Goal: Task Accomplishment & Management: Complete application form

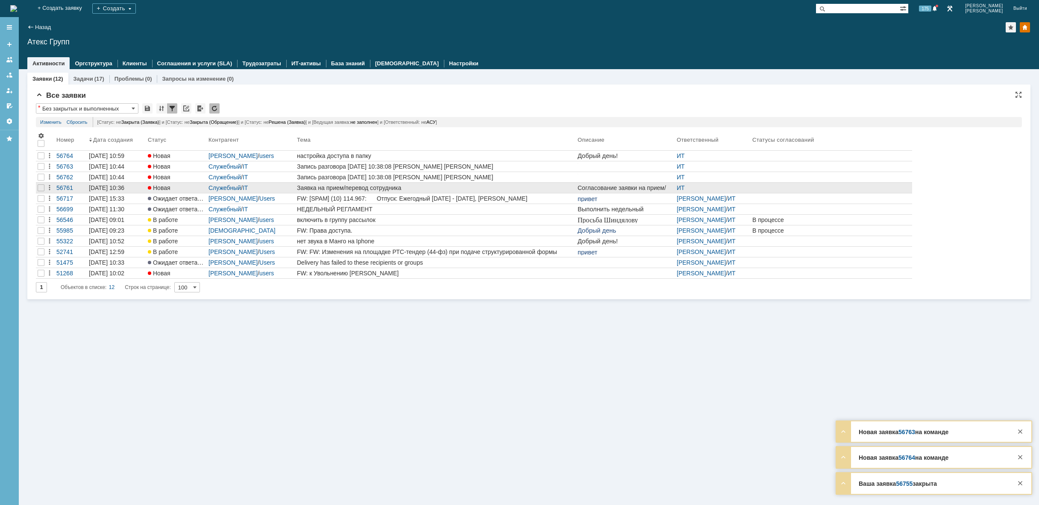
click at [328, 188] on div "Заявка на прием/перевод сотрудника" at bounding box center [435, 188] width 277 height 7
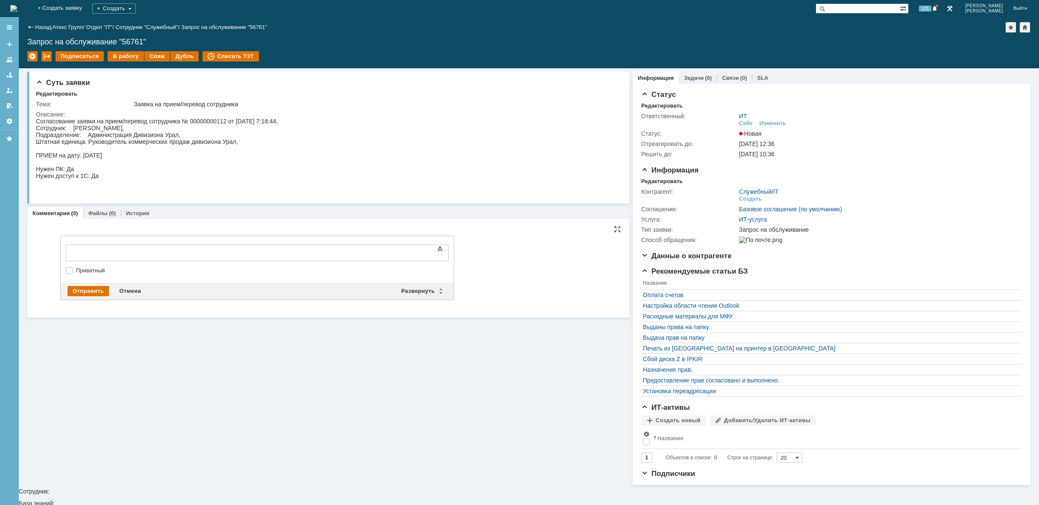
click at [136, 252] on div at bounding box center [135, 252] width 121 height 7
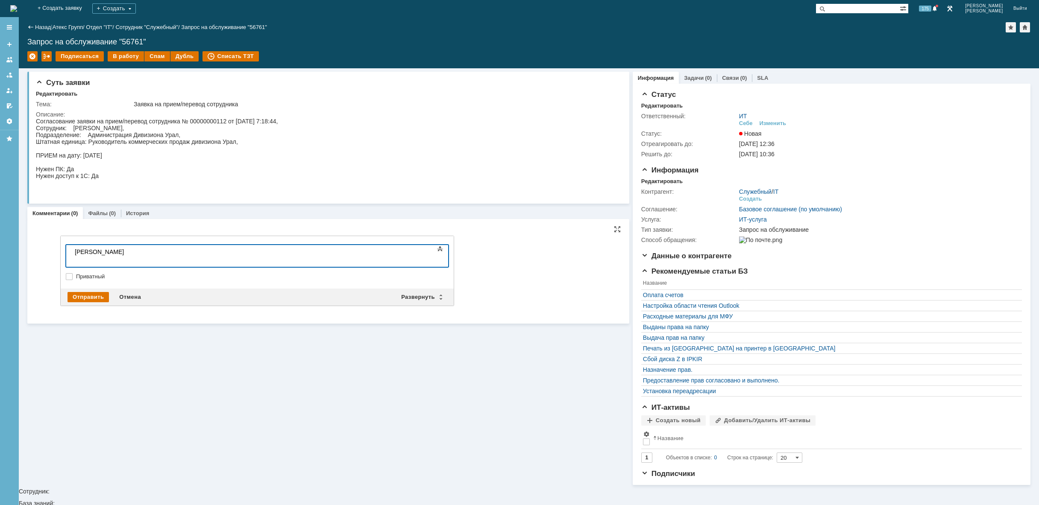
scroll to position [228, 3]
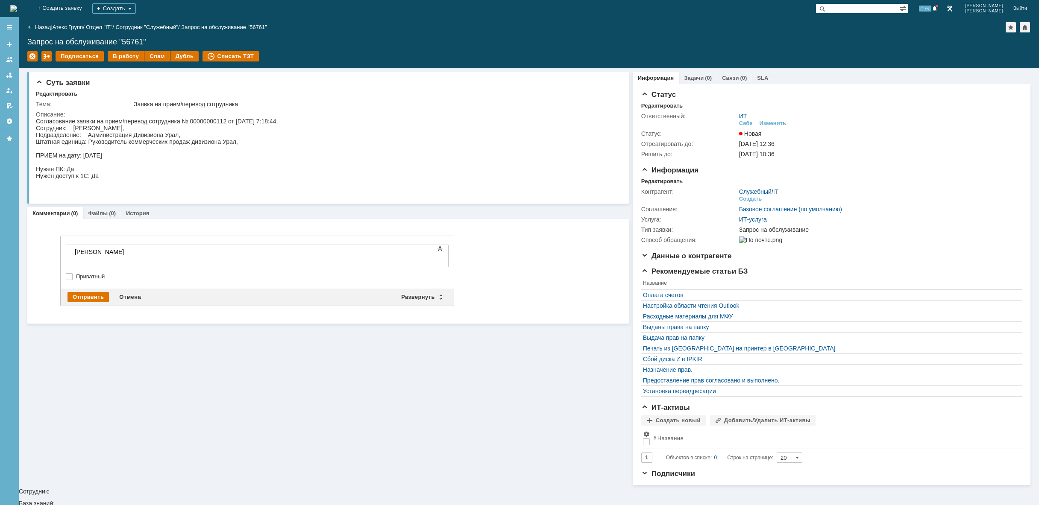
click at [125, 262] on div at bounding box center [135, 258] width 121 height 7
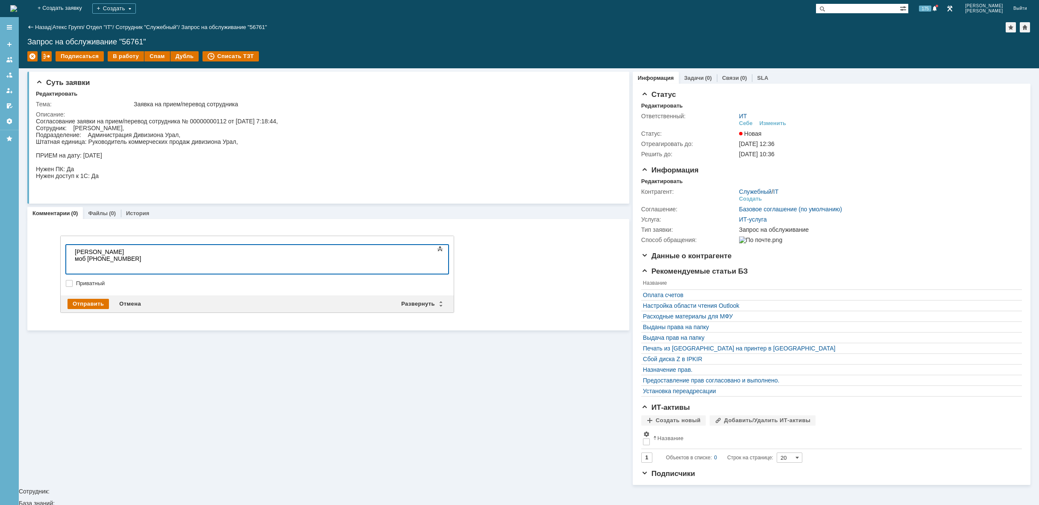
scroll to position [78, 3]
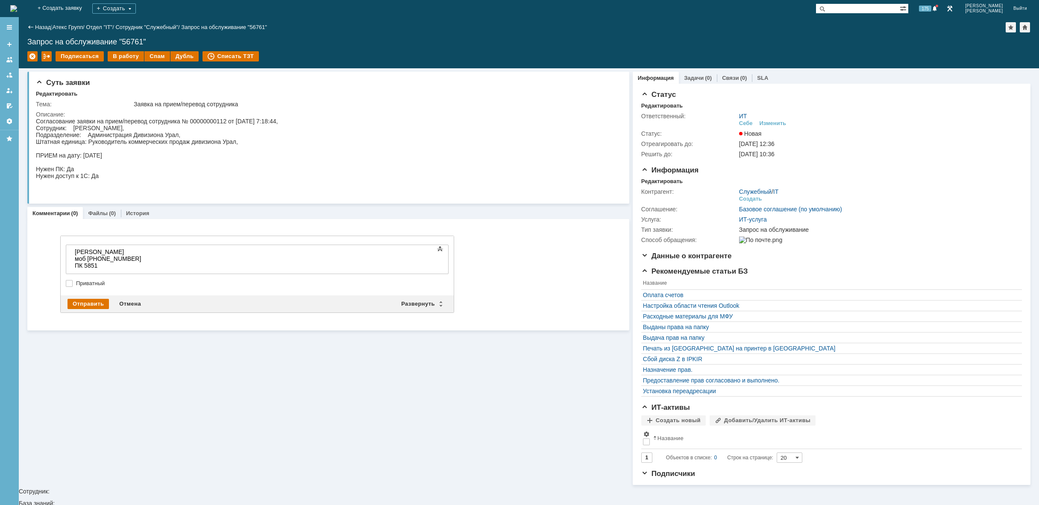
drag, startPoint x: 94, startPoint y: 301, endPoint x: 156, endPoint y: 273, distance: 68.4
click at [156, 273] on div "Внимание! Основные параметры Текст Жирный Курсив Подчеркнутый Зачеркнутый Нижни…" at bounding box center [257, 274] width 393 height 76
click at [84, 299] on div "Отправить" at bounding box center [87, 304] width 41 height 10
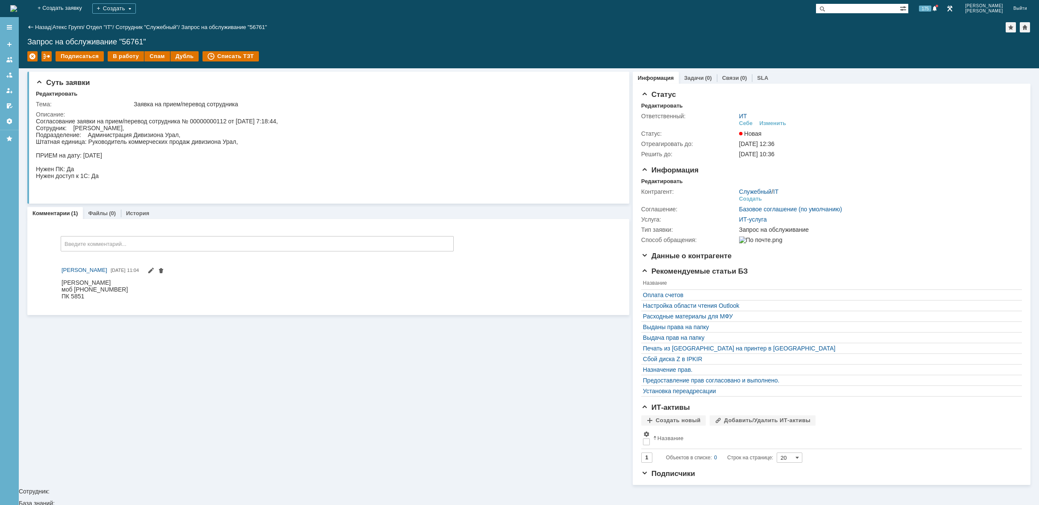
scroll to position [0, 0]
click at [17, 9] on img at bounding box center [13, 8] width 7 height 7
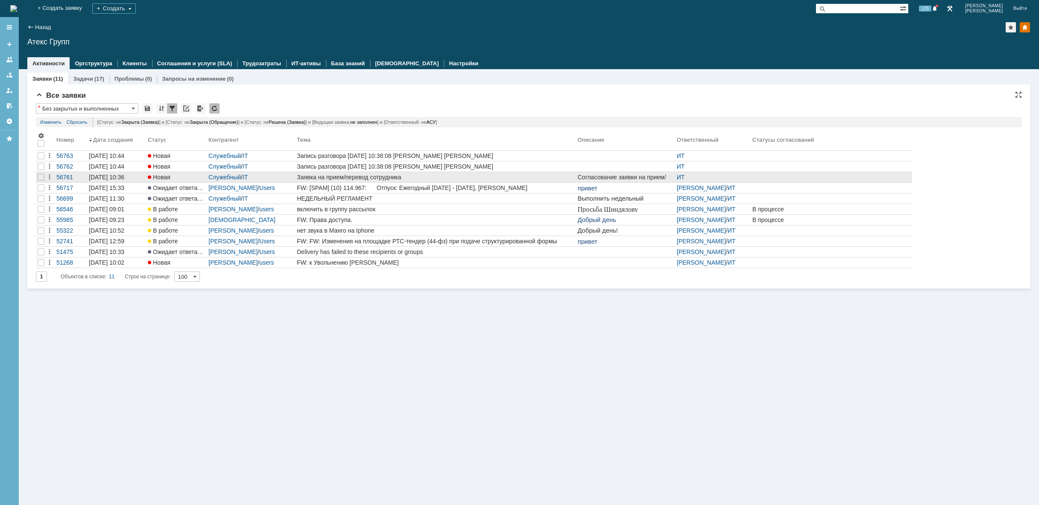
click at [369, 177] on div "Заявка на прием/перевод сотрудника" at bounding box center [435, 177] width 277 height 7
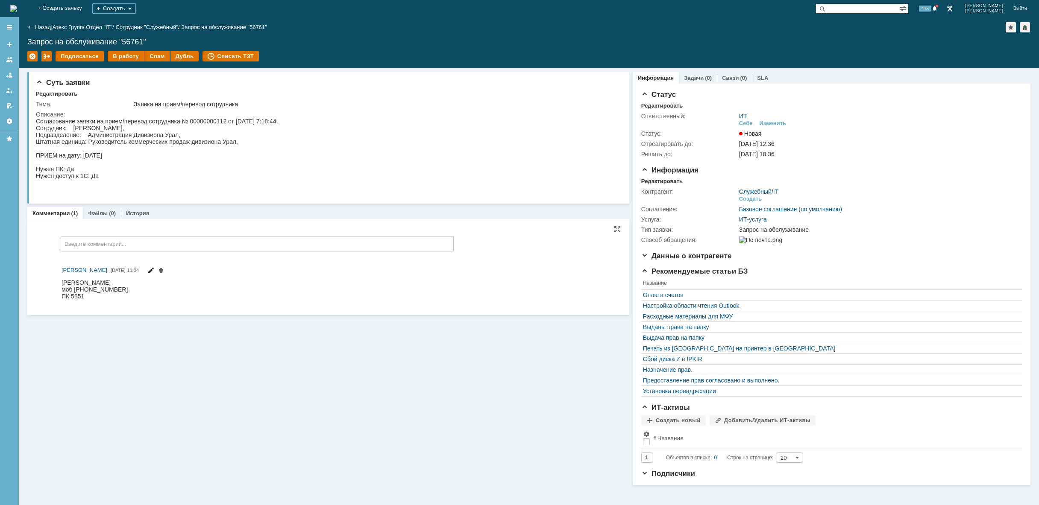
click at [154, 269] on span at bounding box center [150, 271] width 7 height 7
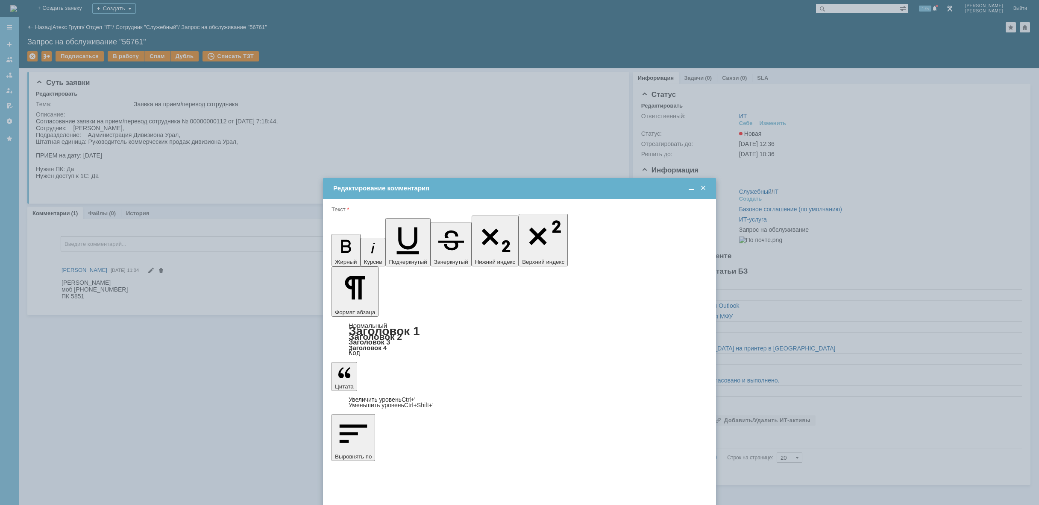
drag, startPoint x: 364, startPoint y: 2518, endPoint x: 357, endPoint y: 2517, distance: 6.8
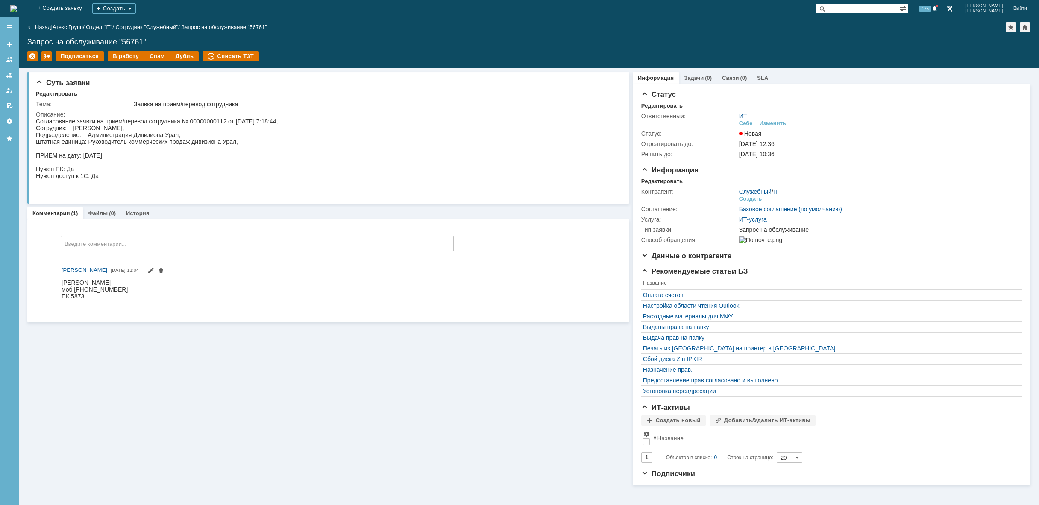
click at [17, 9] on img at bounding box center [13, 8] width 7 height 7
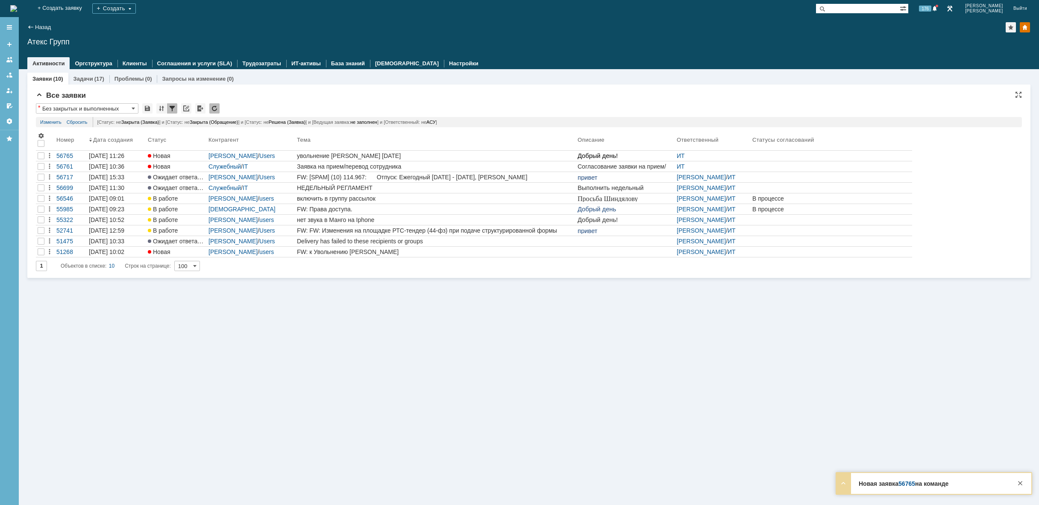
click at [17, 8] on img at bounding box center [13, 8] width 7 height 7
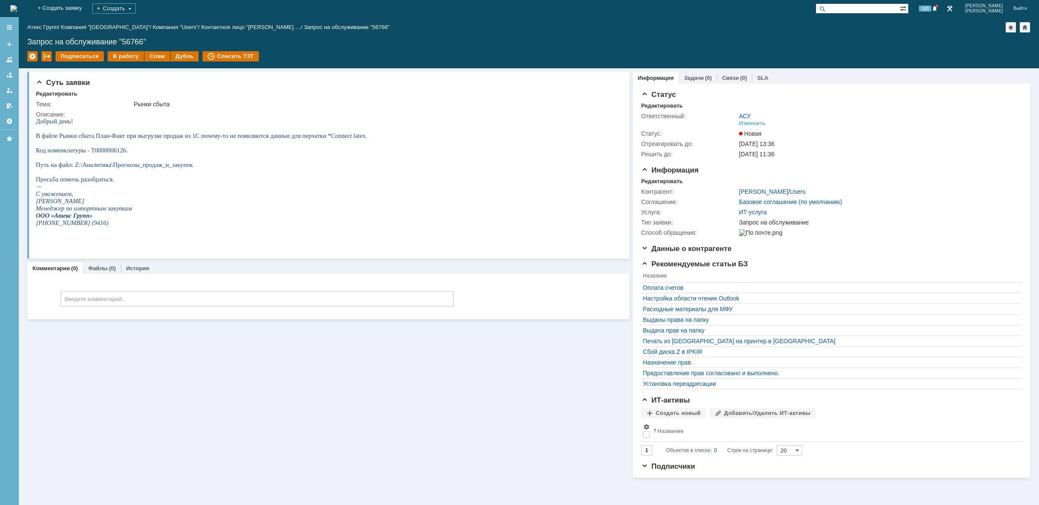
click at [17, 5] on img at bounding box center [13, 8] width 7 height 7
